Goal: Information Seeking & Learning: Learn about a topic

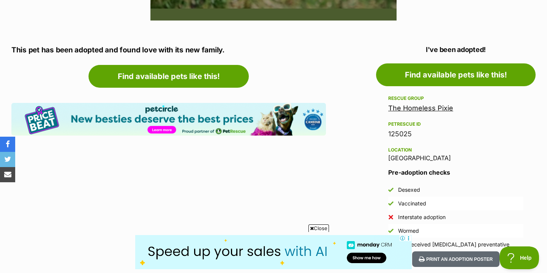
click at [439, 109] on link "The Homeless Pixie" at bounding box center [420, 108] width 65 height 8
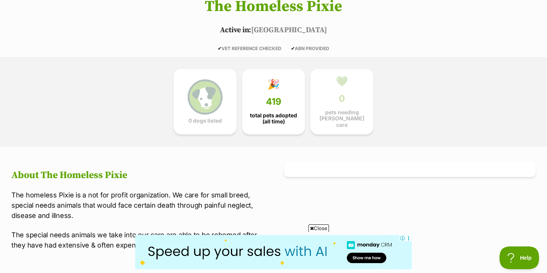
scroll to position [190, 0]
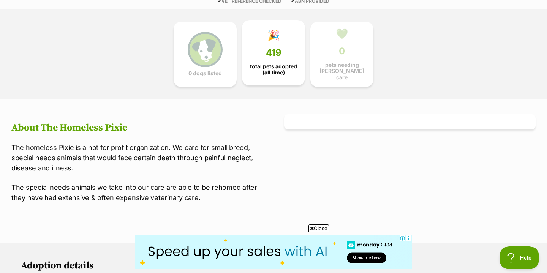
click at [279, 48] on span "419" at bounding box center [274, 52] width 16 height 11
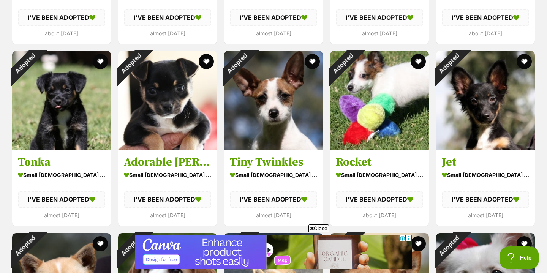
scroll to position [999, 0]
